Goal: Learn about a topic

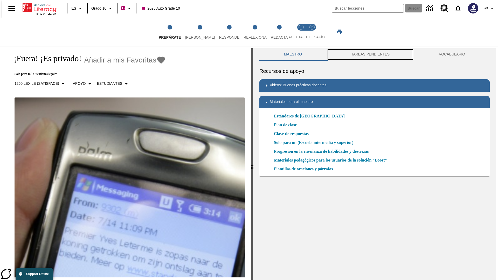
click at [370, 54] on button "TAREAS PENDIENTES" at bounding box center [370, 54] width 88 height 12
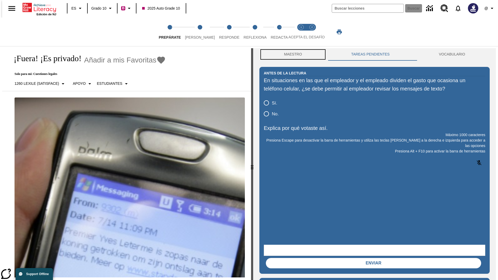
scroll to position [0, 0]
click at [291, 54] on button "Maestro" at bounding box center [292, 54] width 67 height 12
